Goal: Navigation & Orientation: Find specific page/section

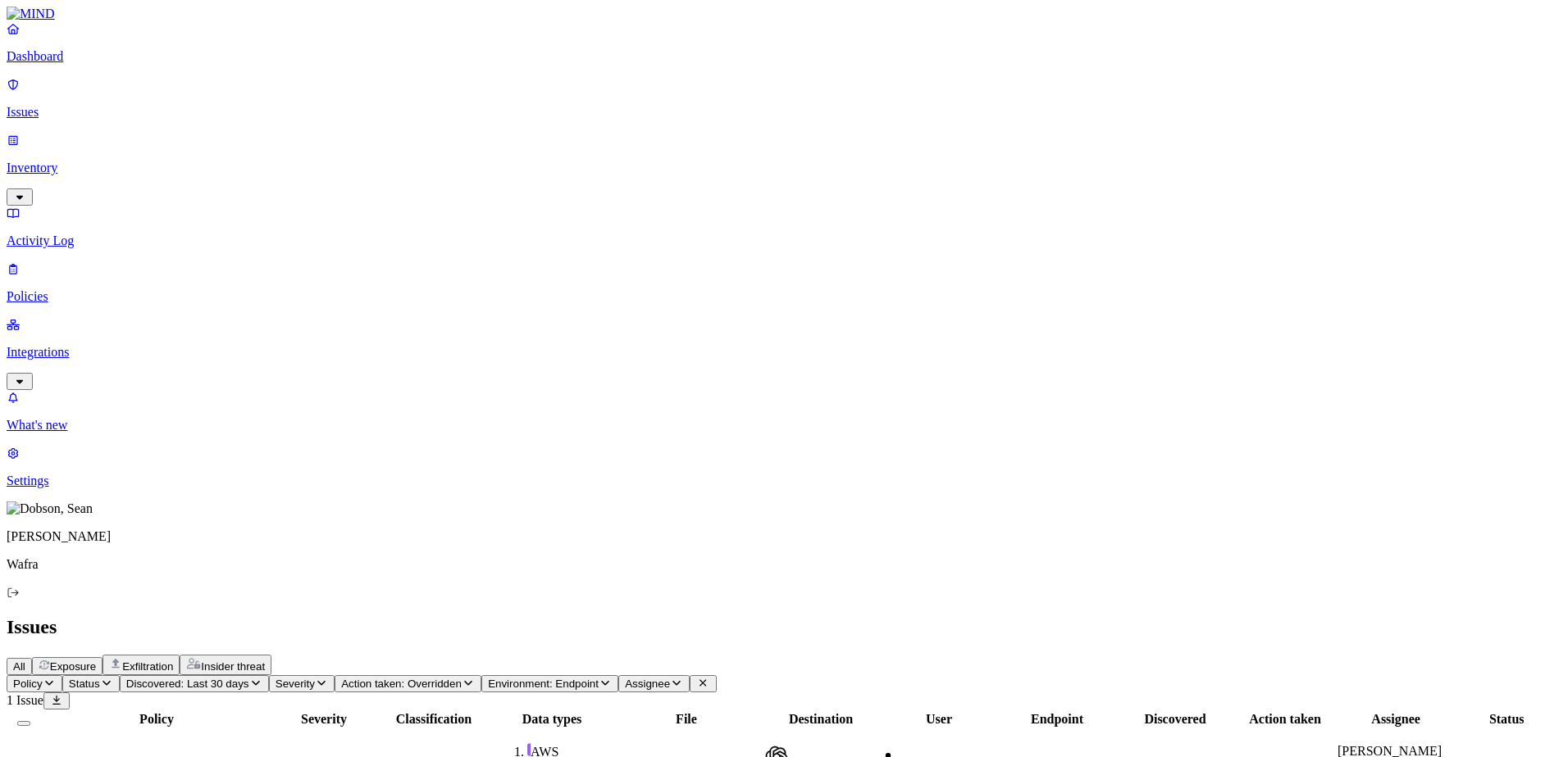
click at [25, 660] on span "All" at bounding box center [19, 666] width 12 height 12
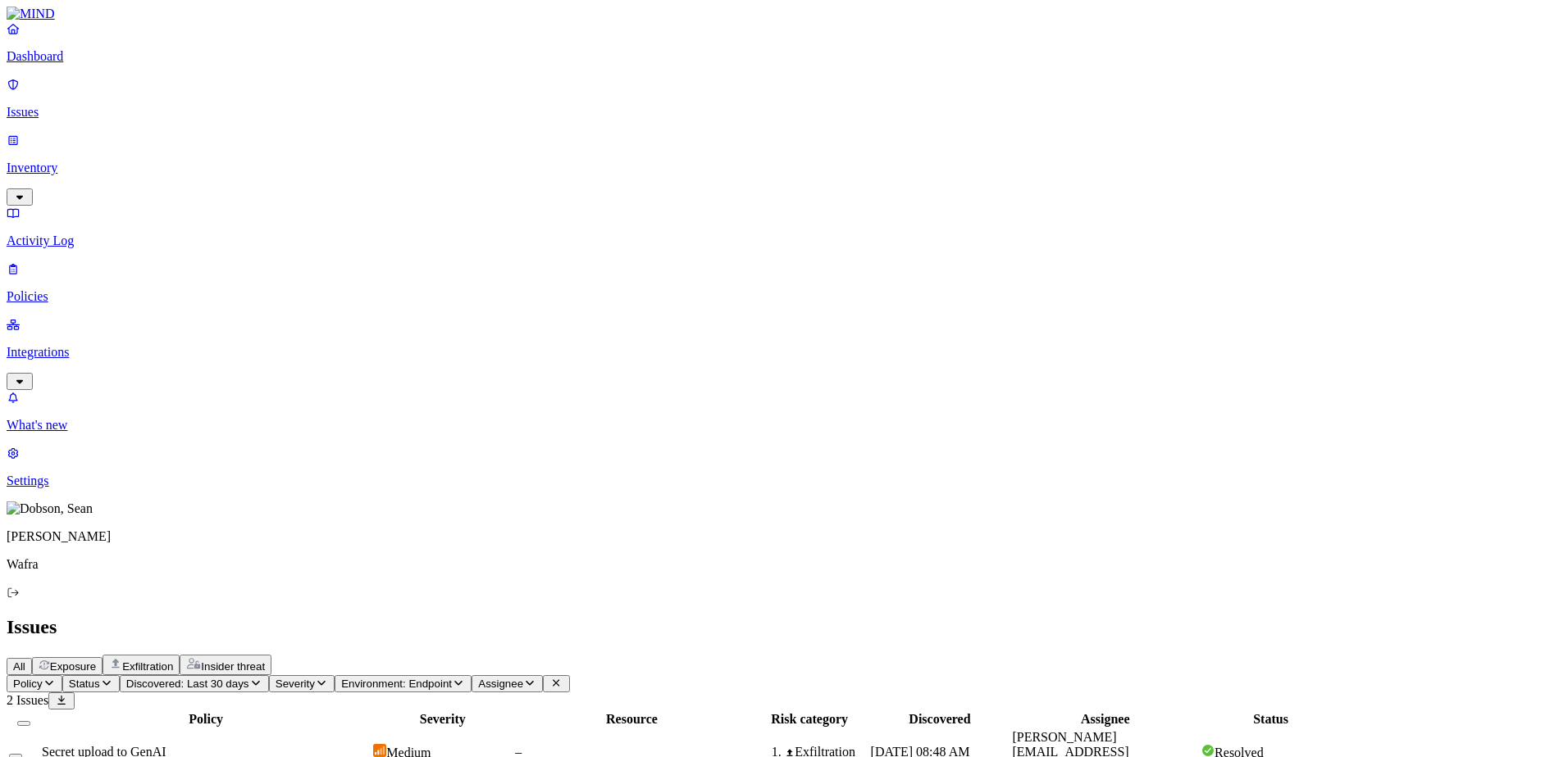
click at [96, 660] on span "Exposure" at bounding box center [72, 666] width 46 height 12
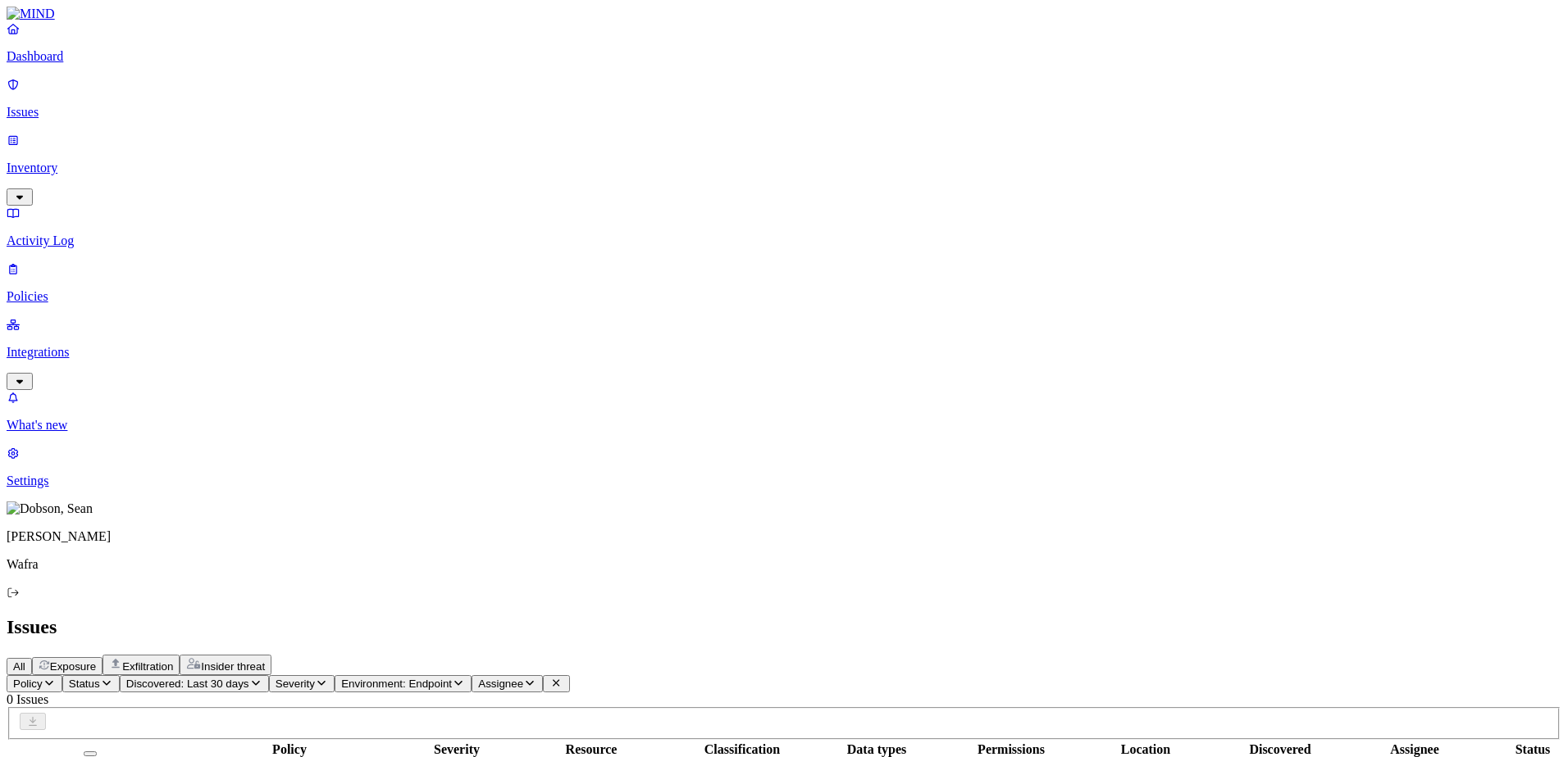
click at [25, 660] on span "All" at bounding box center [19, 666] width 12 height 12
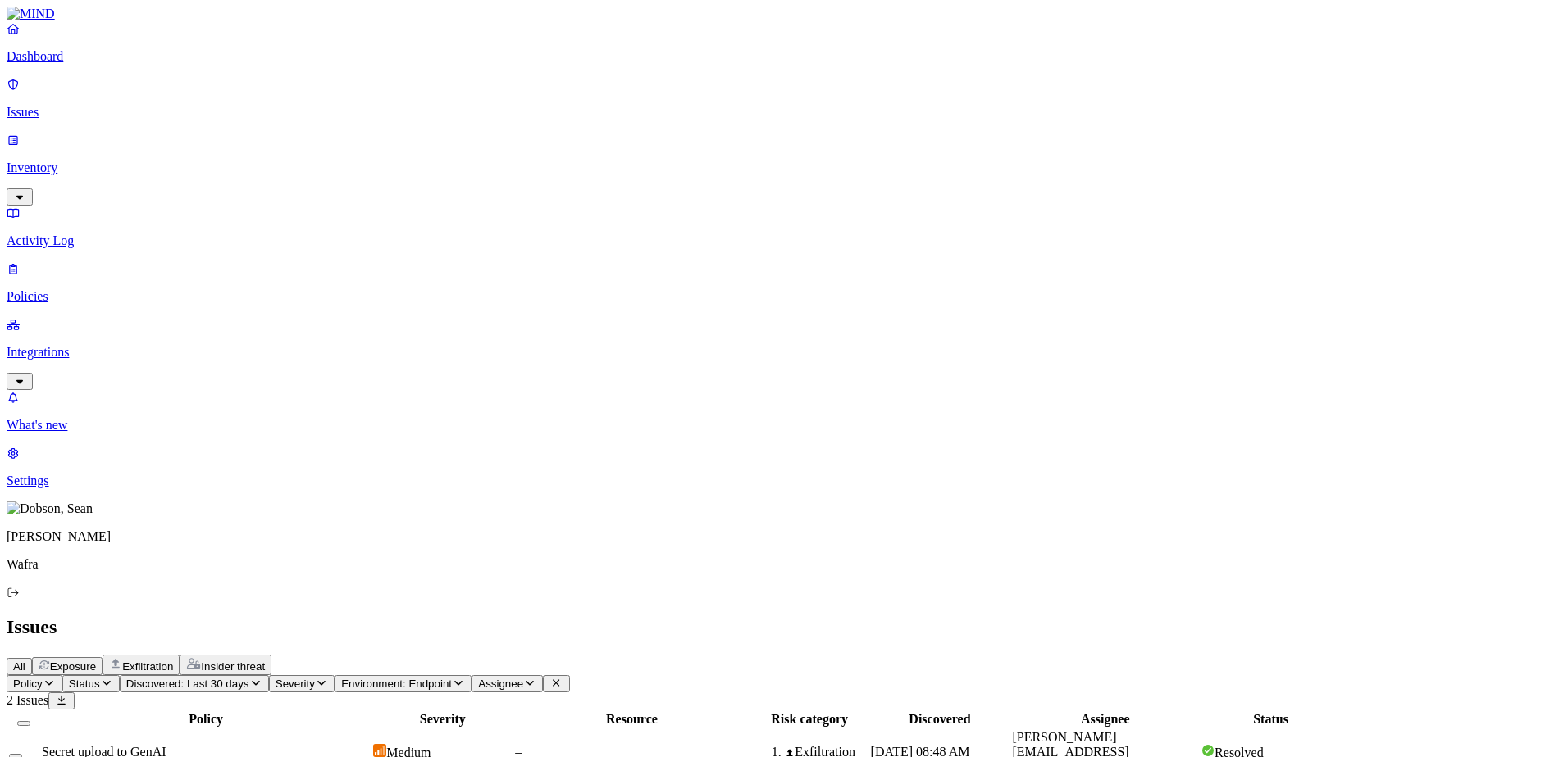
click at [70, 161] on p "Inventory" at bounding box center [784, 168] width 1555 height 15
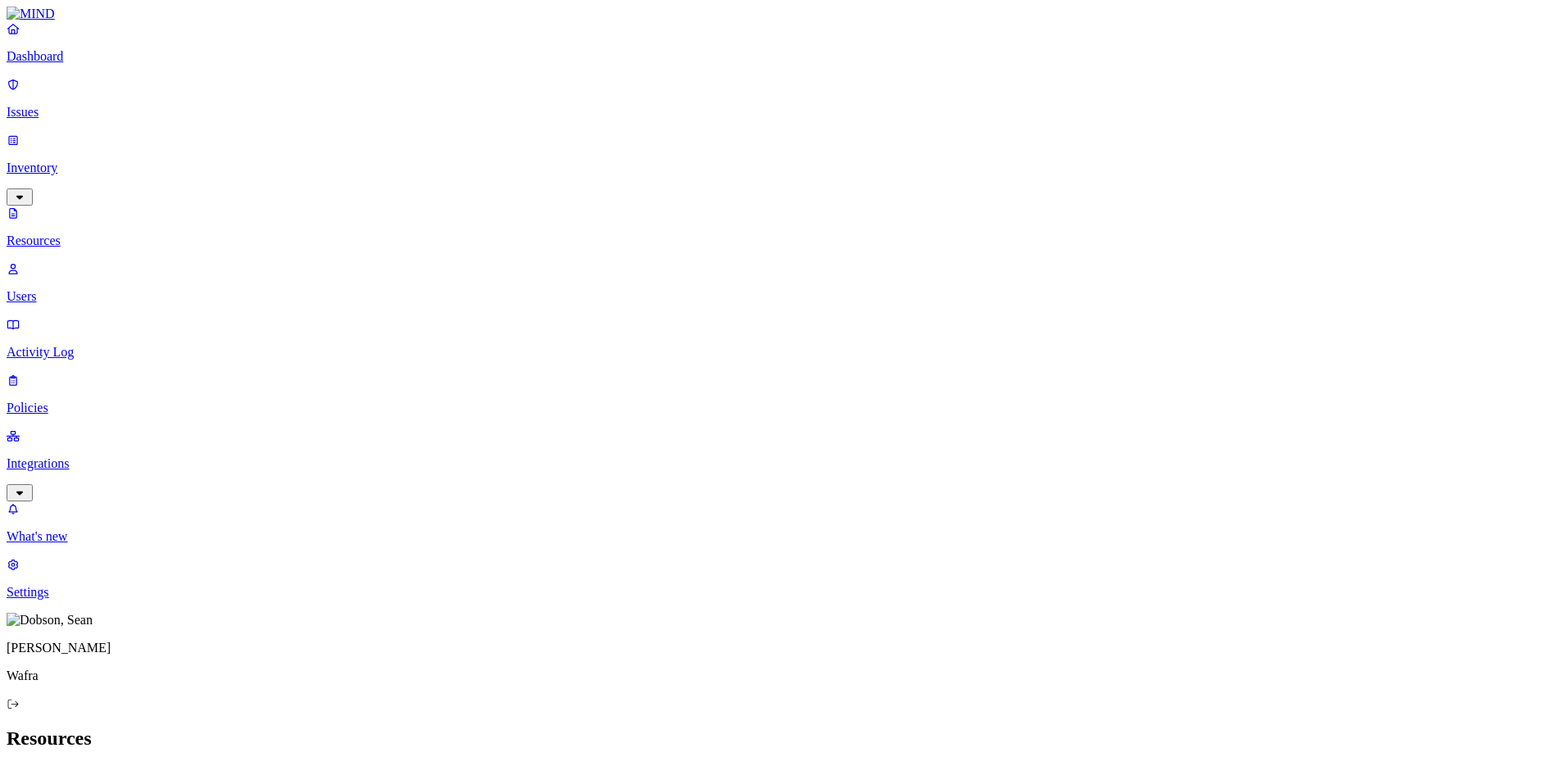
click at [83, 345] on p "Activity Log" at bounding box center [784, 352] width 1555 height 15
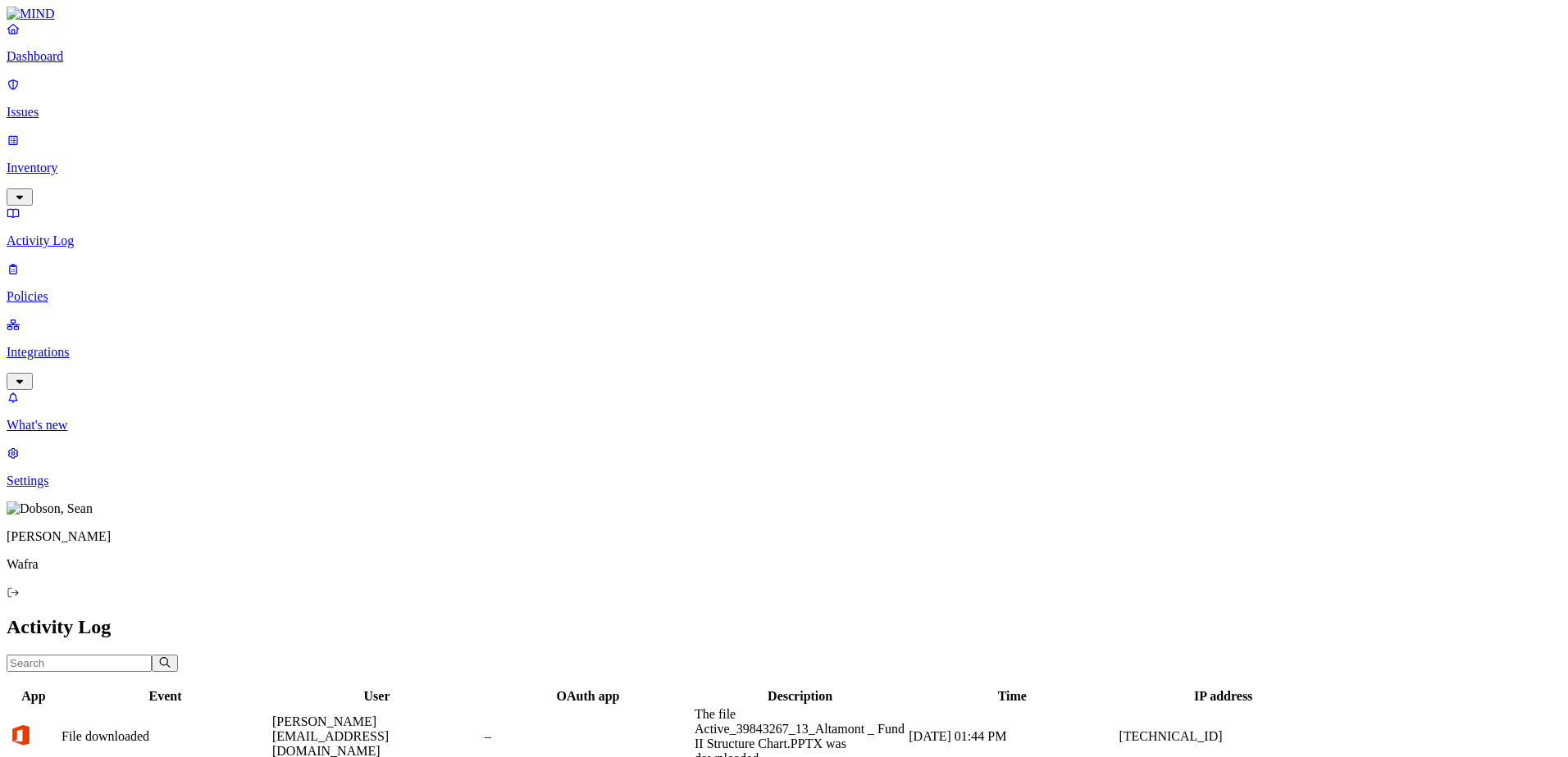
click at [151, 655] on input "text" at bounding box center [79, 663] width 145 height 17
click at [67, 289] on p "Policies" at bounding box center [784, 297] width 1555 height 15
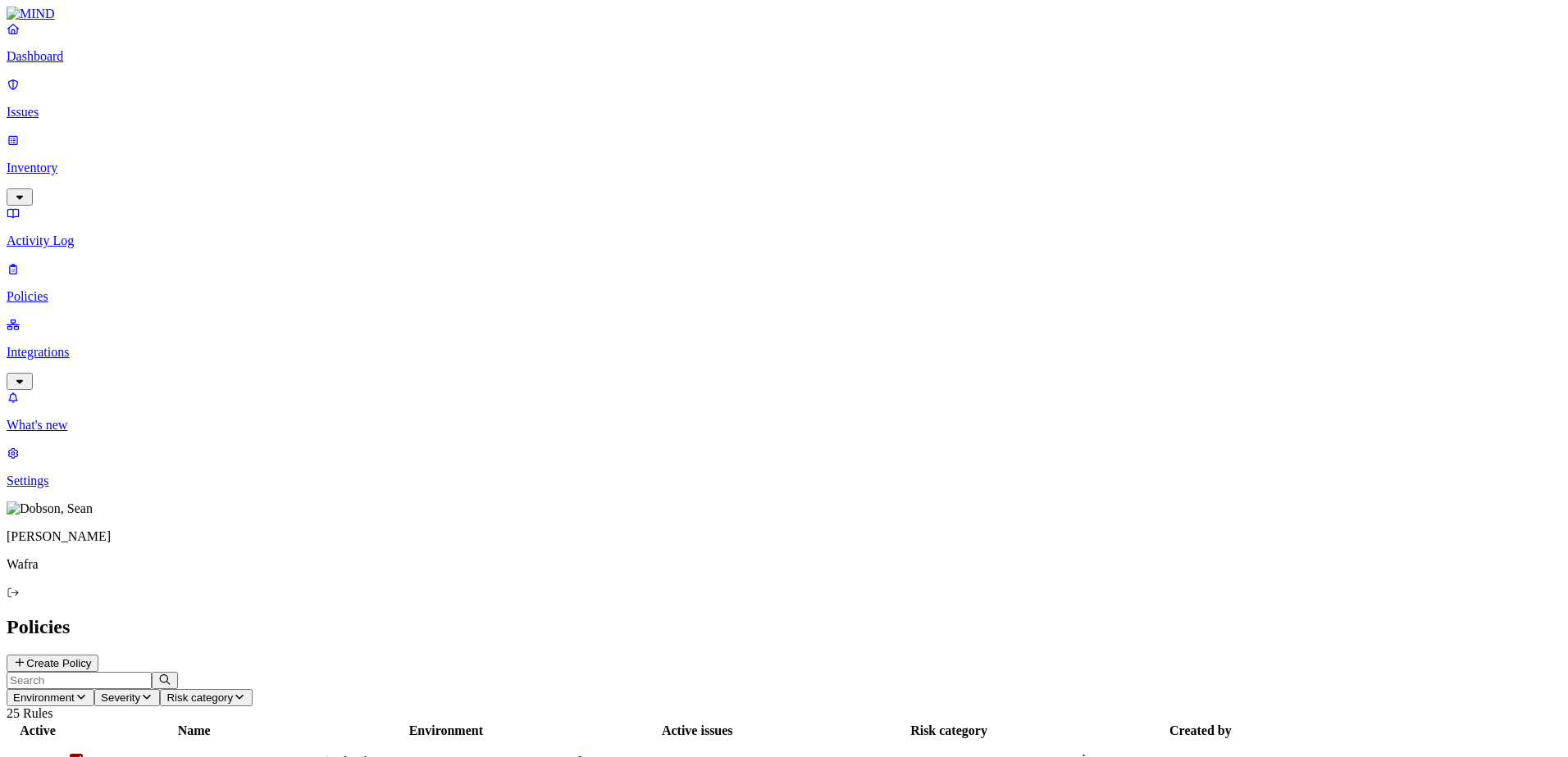
scroll to position [191, 0]
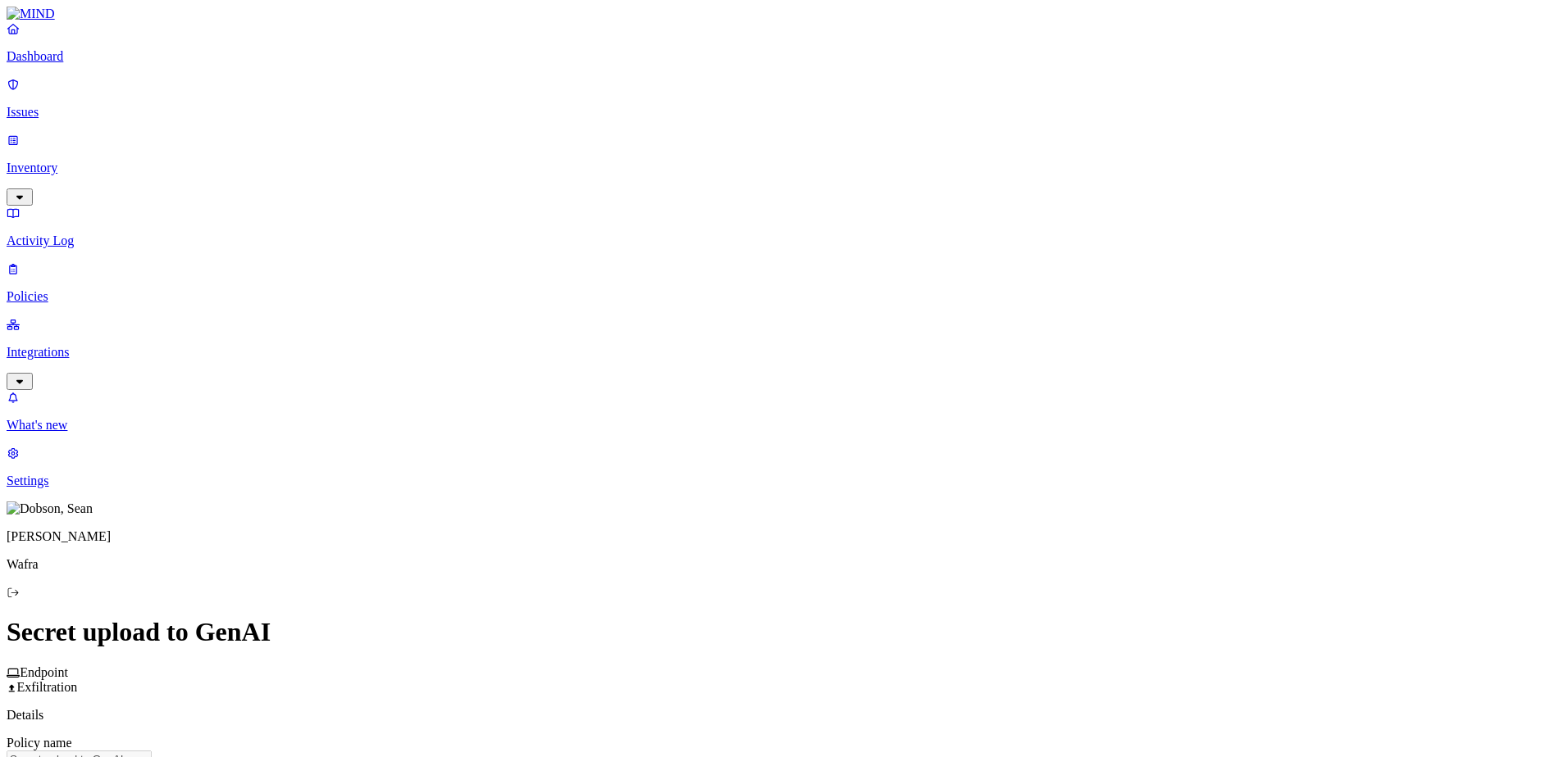
scroll to position [729, 0]
